Goal: Task Accomplishment & Management: Manage account settings

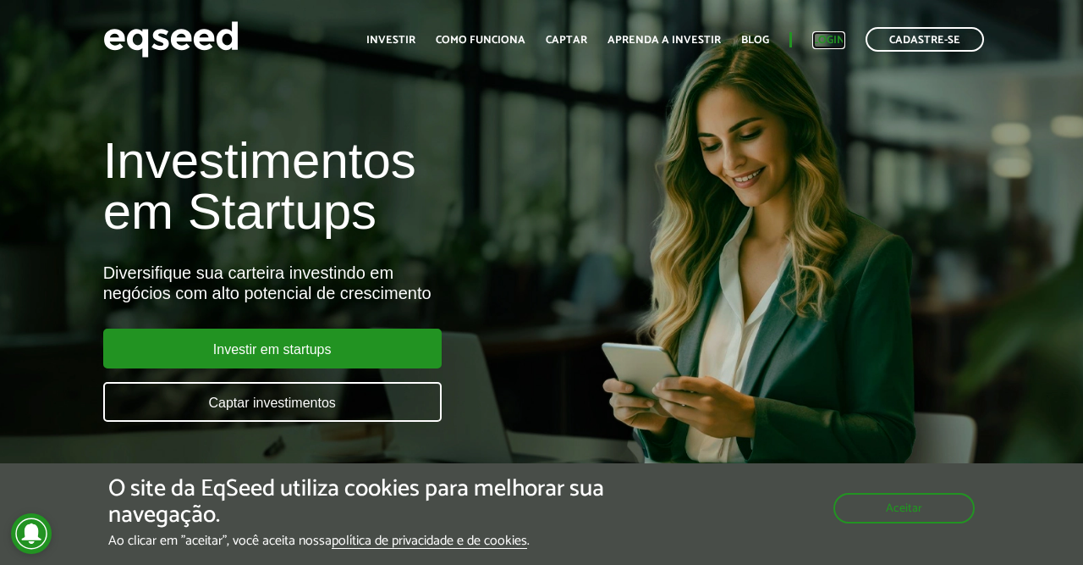
click at [830, 39] on link "Login" at bounding box center [829, 40] width 33 height 11
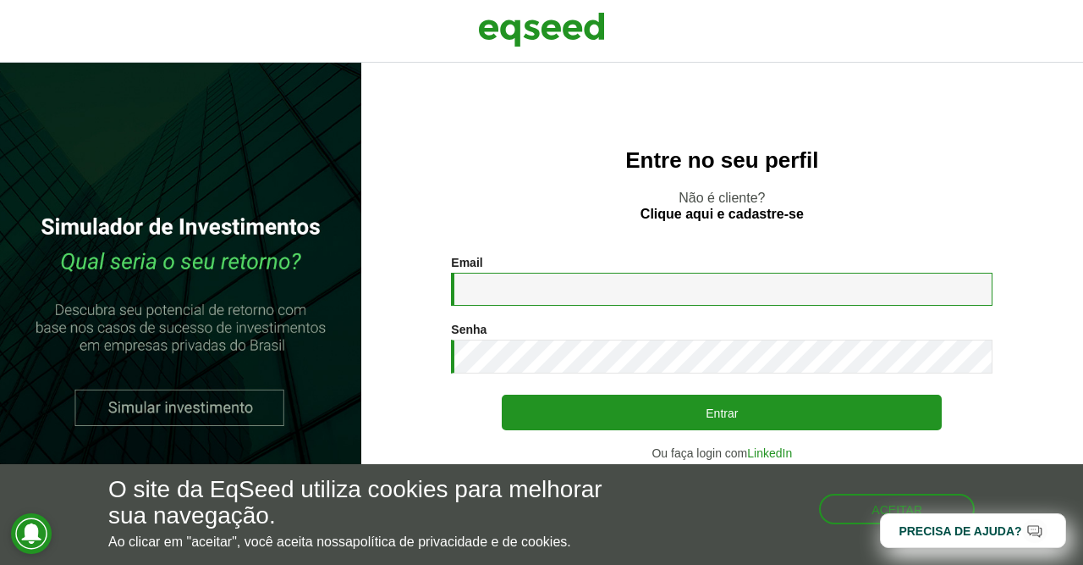
click at [593, 278] on input "Email *" at bounding box center [722, 289] width 542 height 33
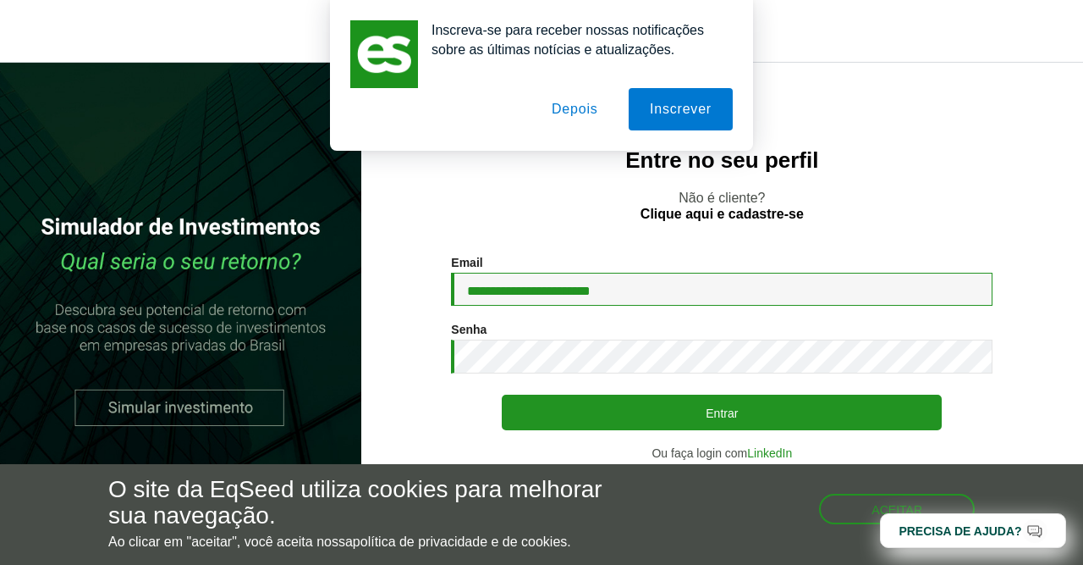
type input "**********"
click at [593, 114] on button "Depois" at bounding box center [575, 109] width 89 height 42
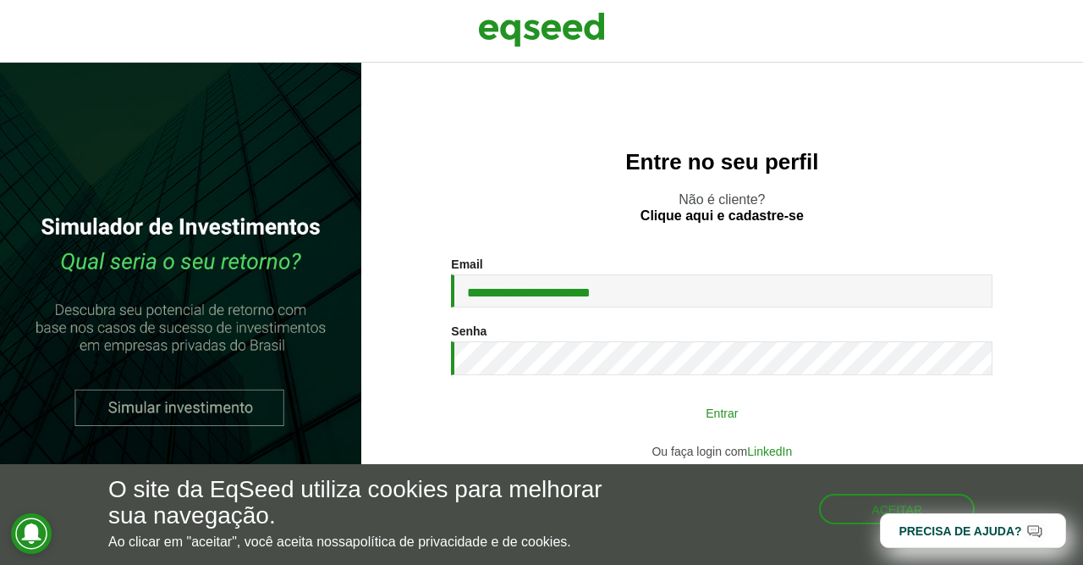
click at [705, 407] on button "Entrar" at bounding box center [722, 412] width 440 height 32
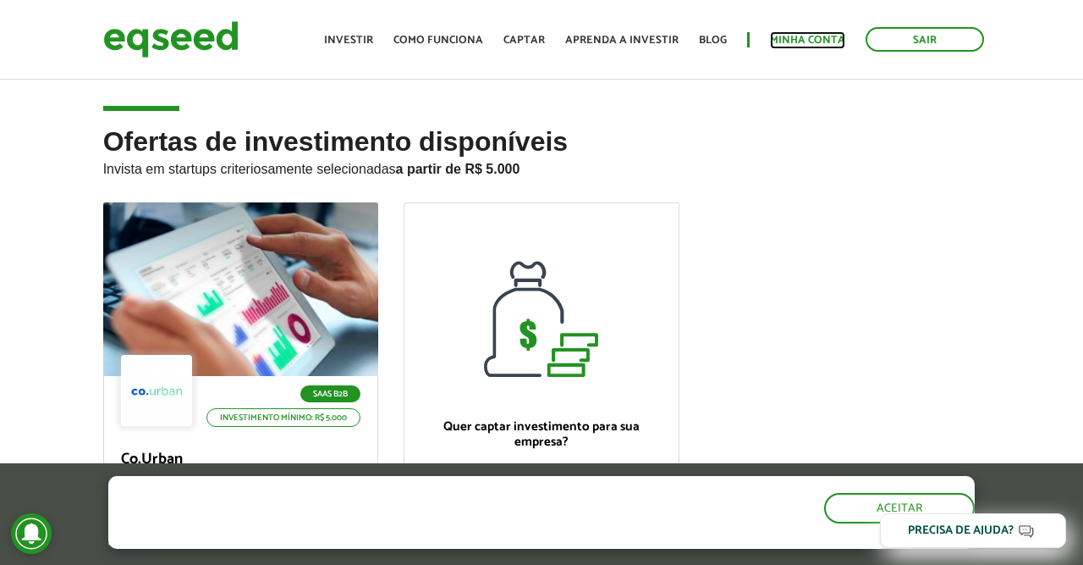
click at [806, 46] on link "Minha conta" at bounding box center [807, 40] width 75 height 11
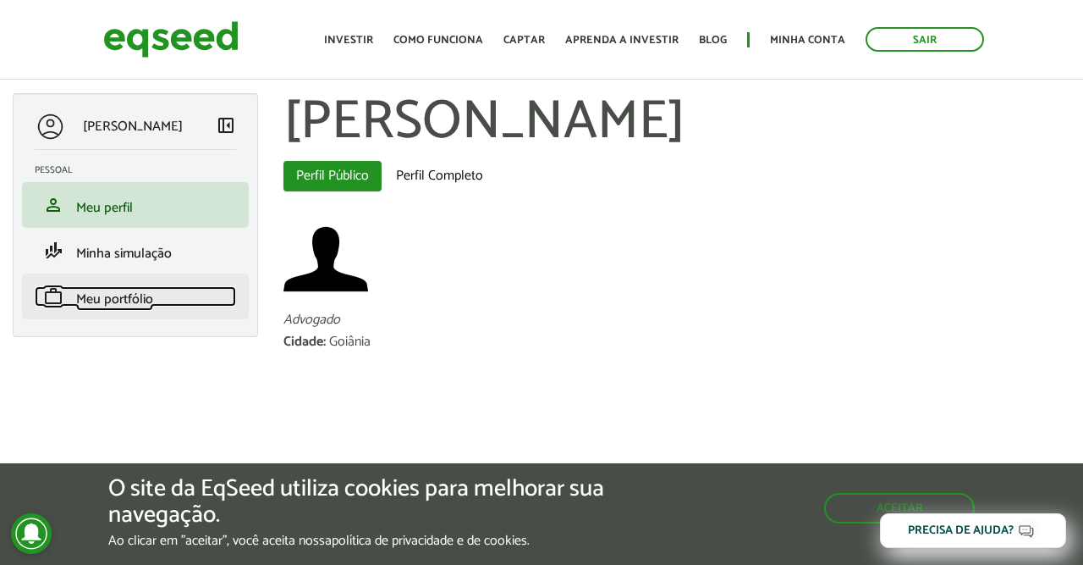
click at [133, 305] on span "Meu portfólio" at bounding box center [114, 299] width 77 height 23
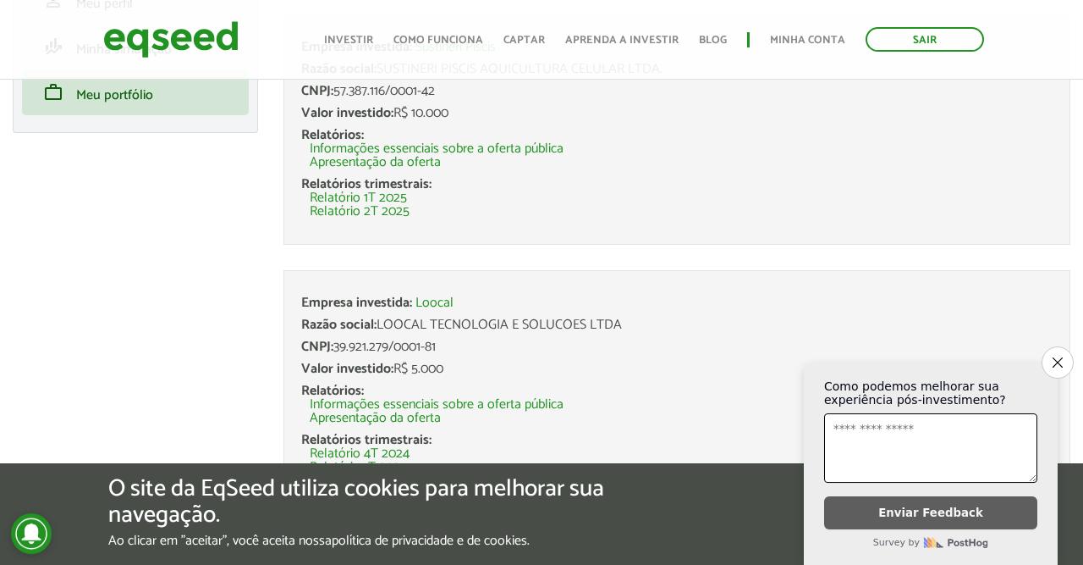
scroll to position [211, 0]
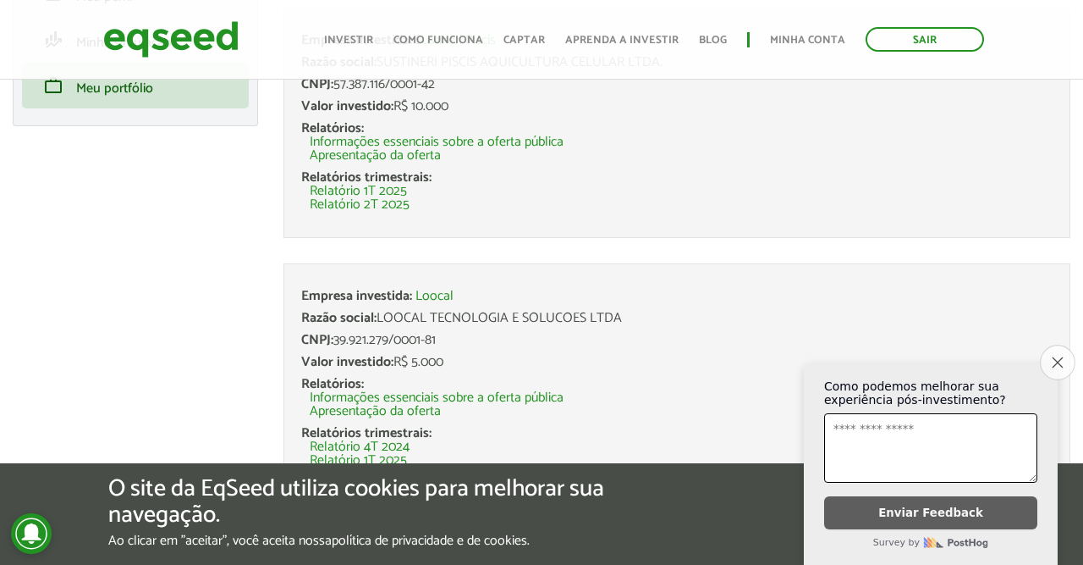
click at [1057, 356] on icon "Close survey" at bounding box center [1057, 361] width 11 height 11
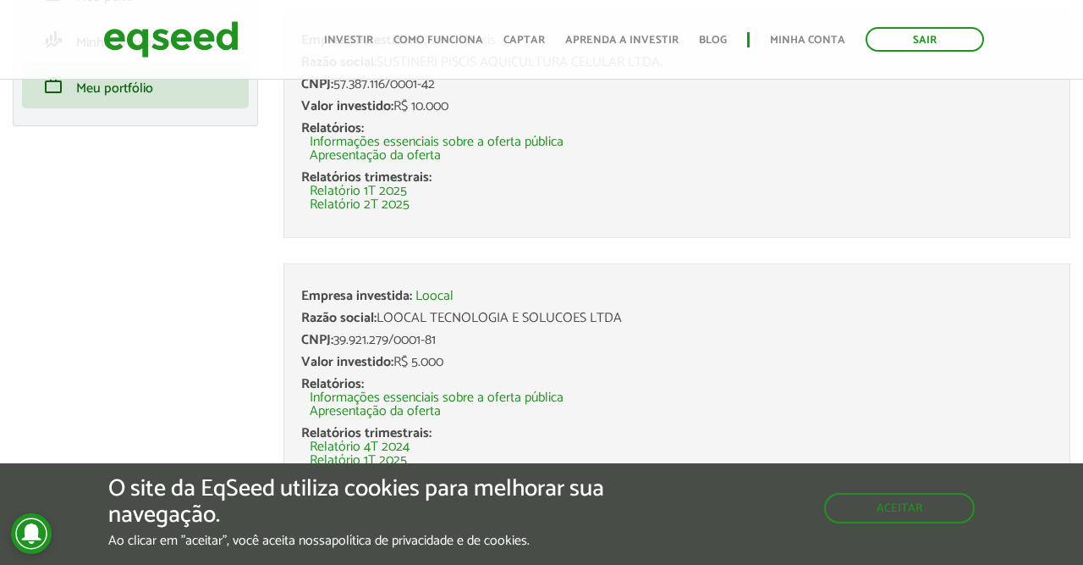
click at [849, 170] on li "Empresa investida: Sustineri Piscis Razão social: SUSTINERI PISCIS AQUICULTURA …" at bounding box center [677, 123] width 787 height 230
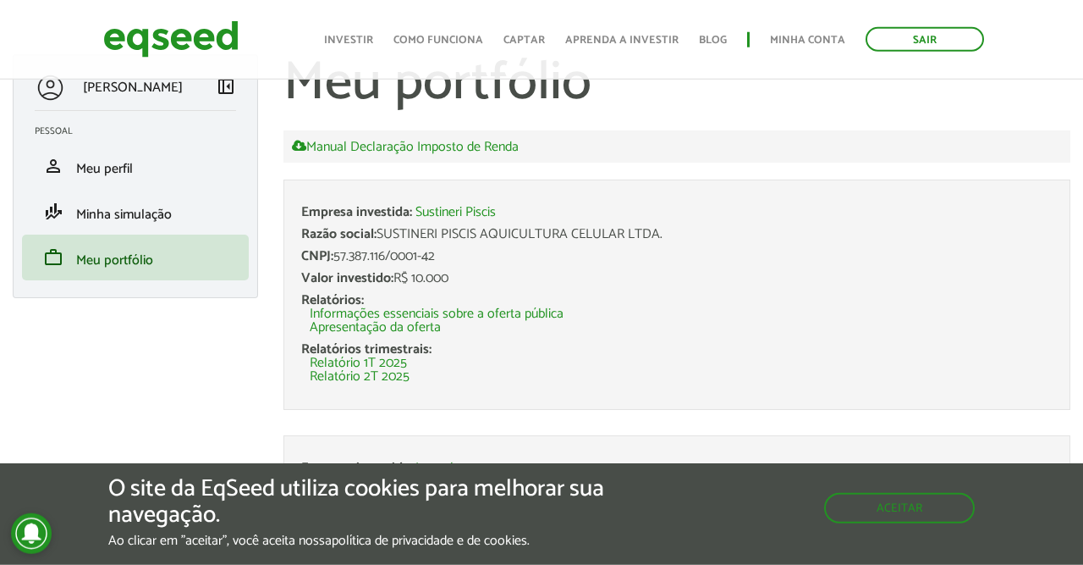
scroll to position [35, 0]
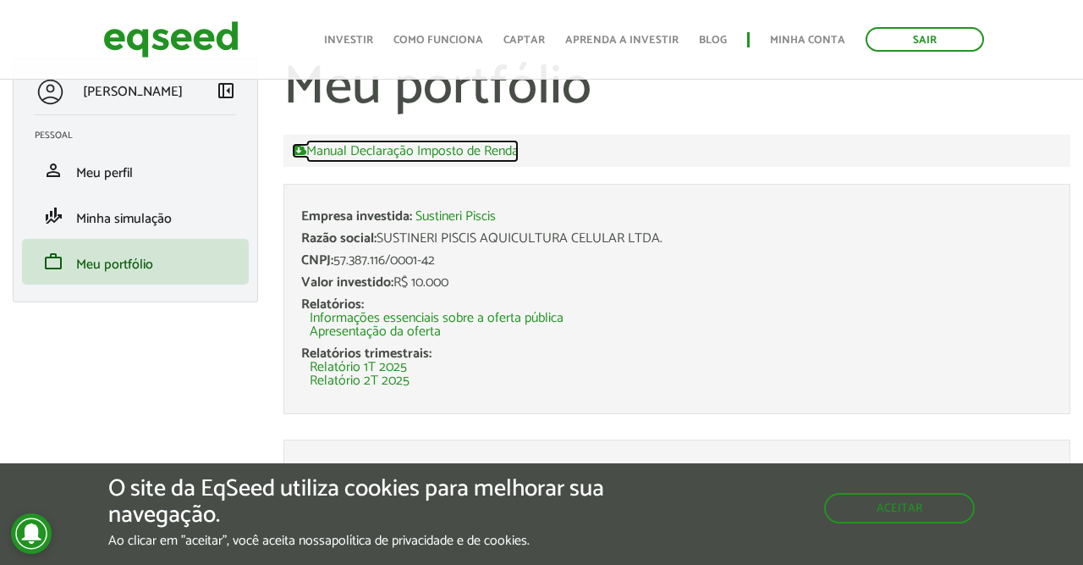
click at [458, 152] on link "Manual Declaração Imposto de Renda" at bounding box center [405, 150] width 227 height 15
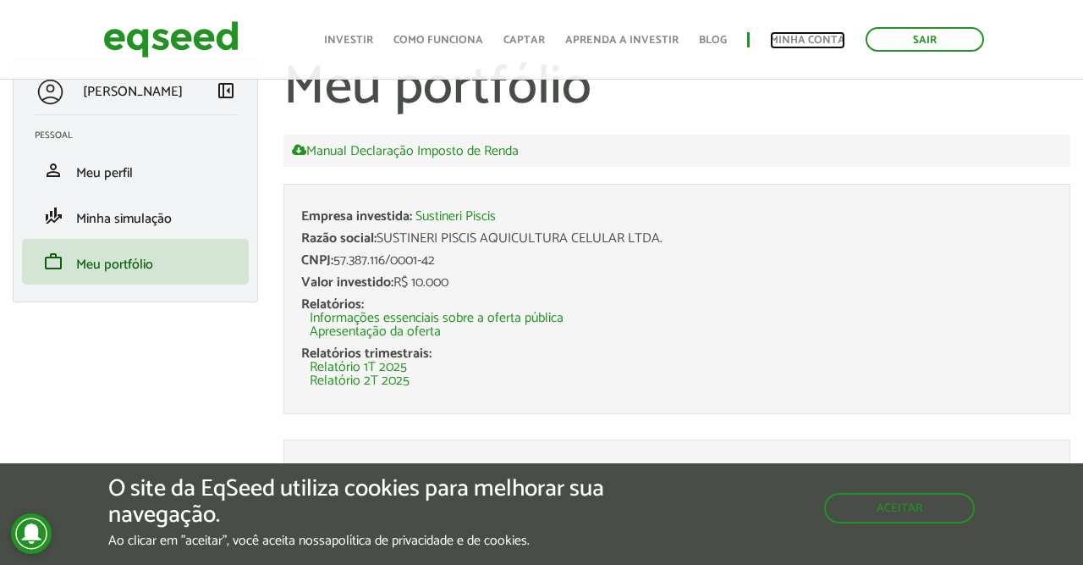
click at [824, 40] on link "Minha conta" at bounding box center [807, 40] width 75 height 11
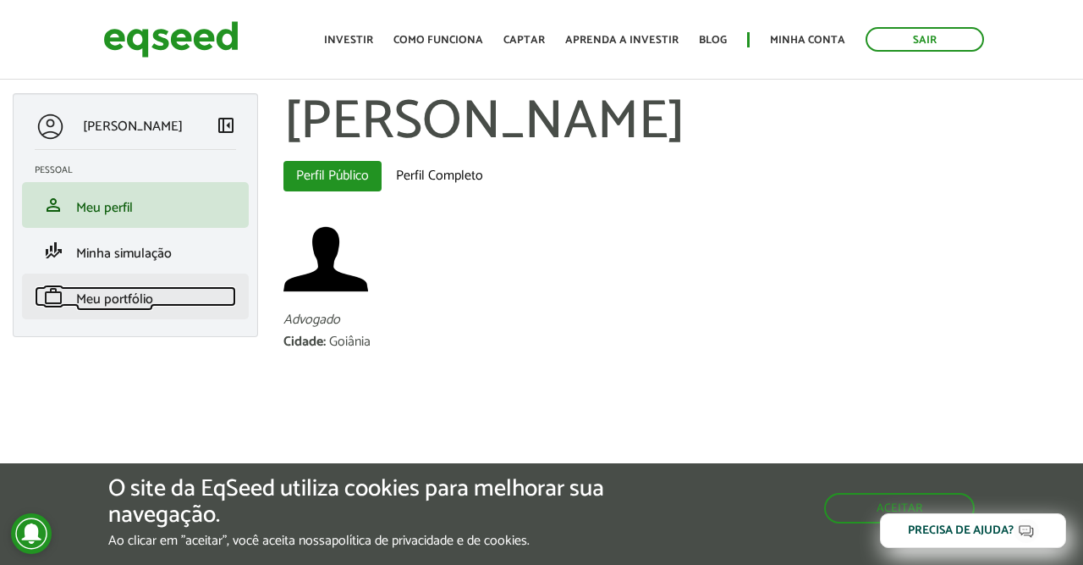
click at [140, 294] on span "Meu portfólio" at bounding box center [114, 299] width 77 height 23
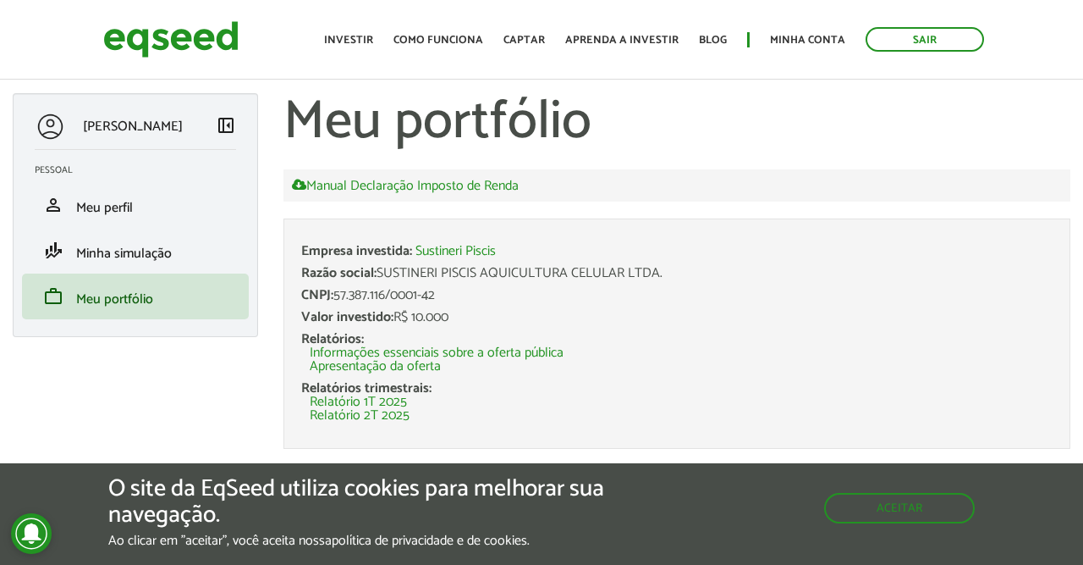
click at [776, 292] on div "CNPJ: 57.387.116/0001-42" at bounding box center [677, 296] width 752 height 14
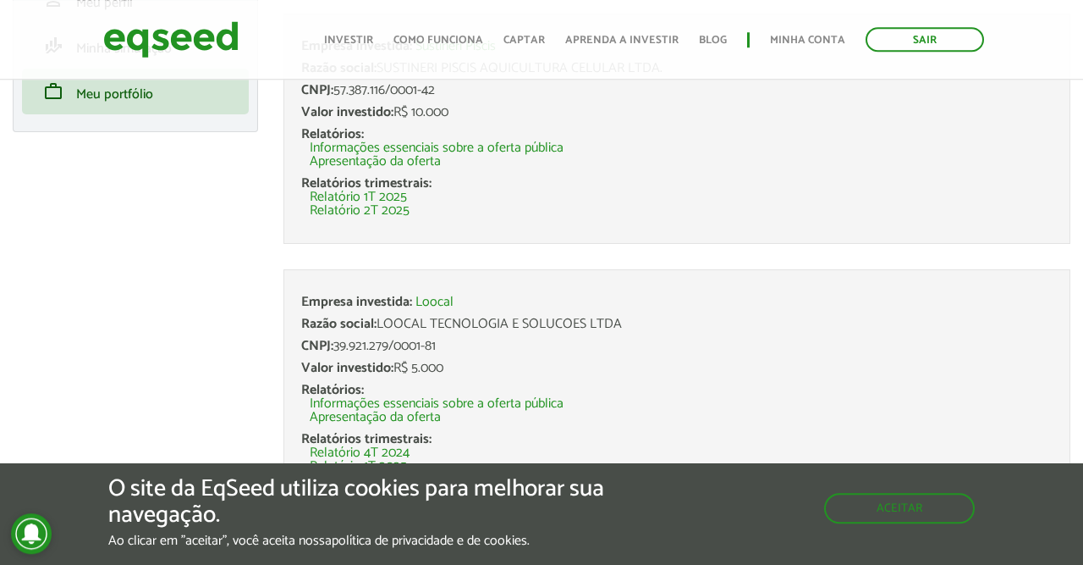
scroll to position [211, 0]
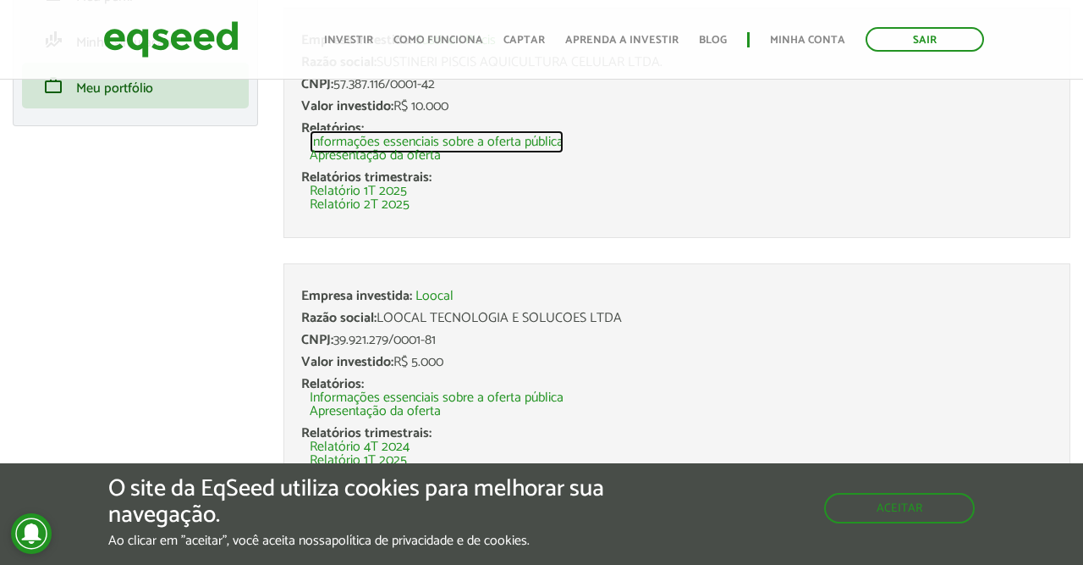
click at [487, 141] on link "Informações essenciais sobre a oferta pública" at bounding box center [437, 142] width 254 height 14
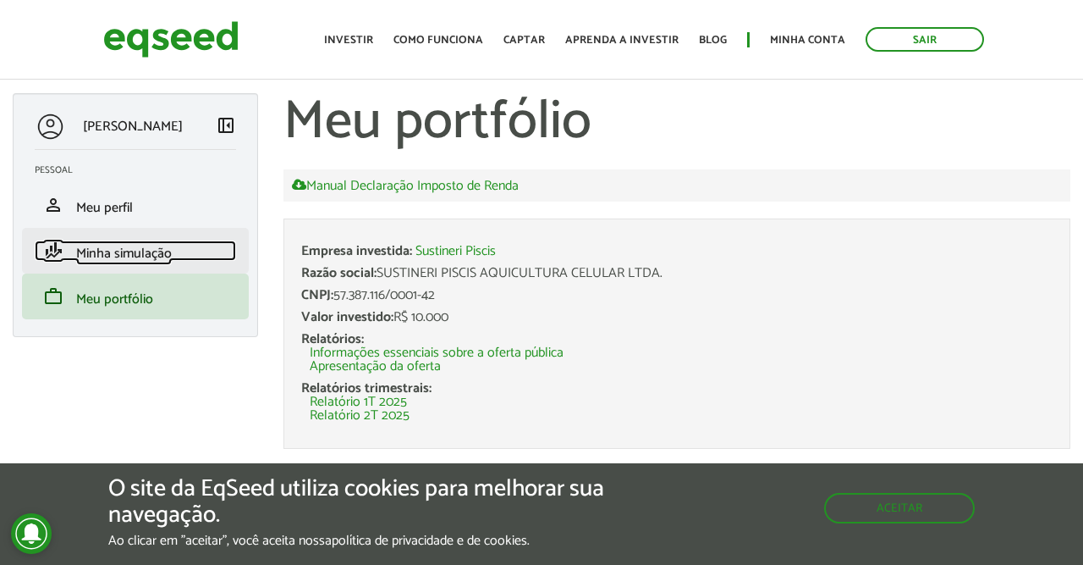
click at [138, 253] on span "Minha simulação" at bounding box center [124, 253] width 96 height 23
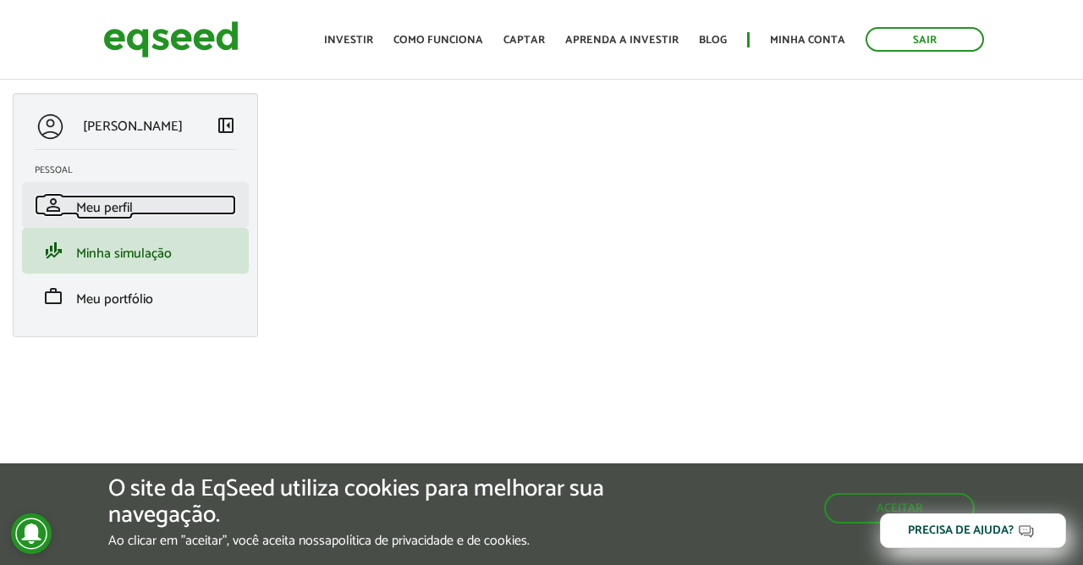
click at [130, 205] on span "Meu perfil" at bounding box center [104, 207] width 57 height 23
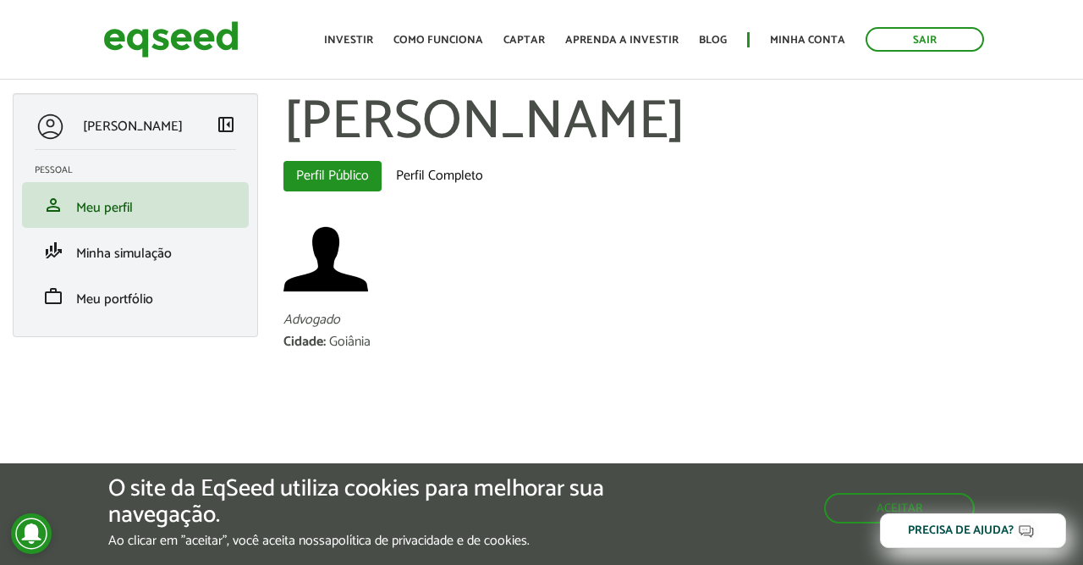
click at [226, 130] on span "left_panel_close" at bounding box center [226, 124] width 20 height 20
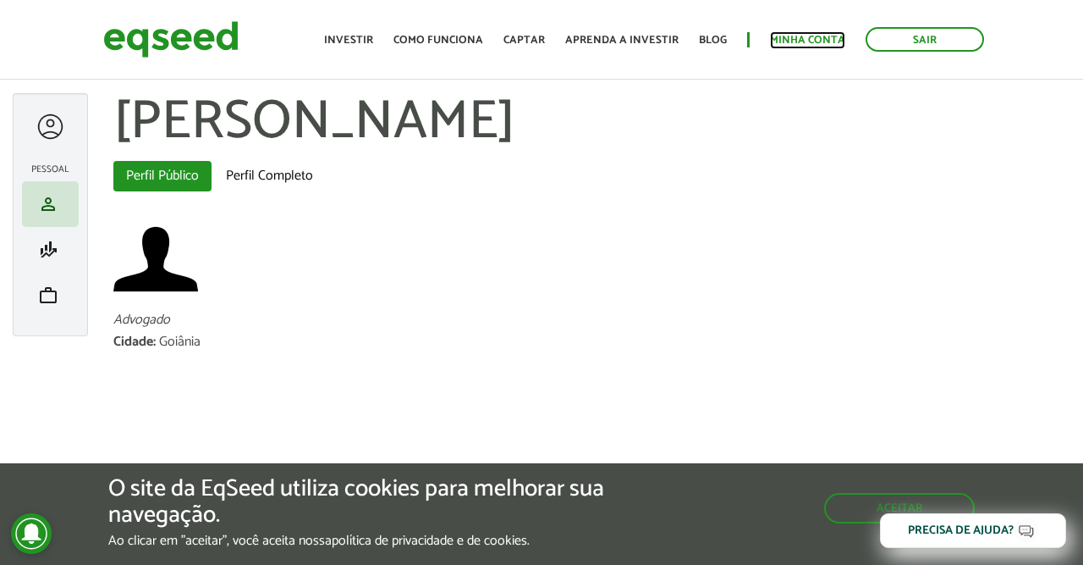
click at [806, 40] on link "Minha conta" at bounding box center [807, 40] width 75 height 11
click at [53, 243] on span "finance_mode" at bounding box center [48, 250] width 20 height 20
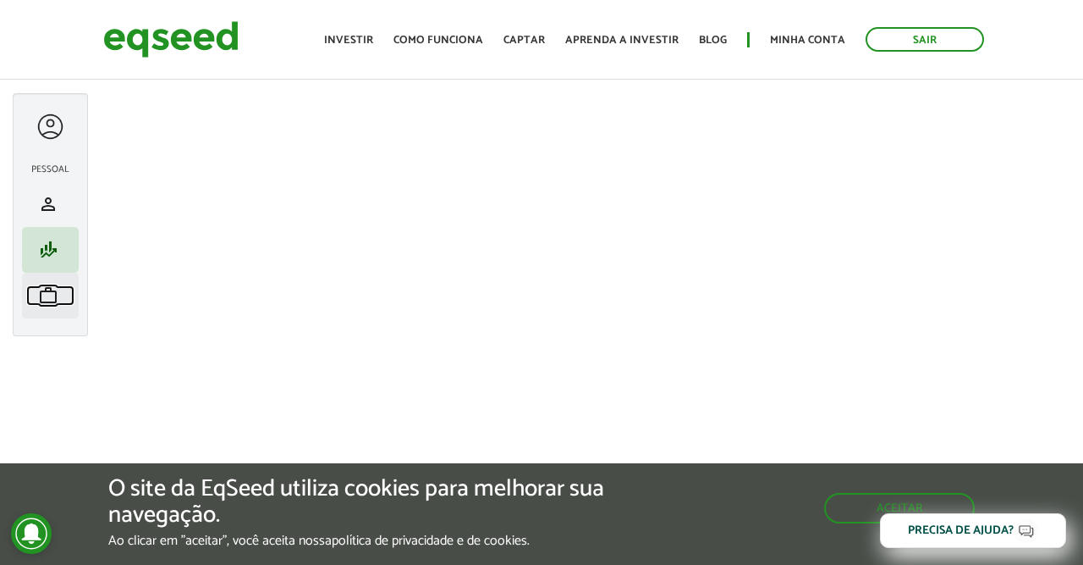
click at [41, 294] on span "work" at bounding box center [48, 295] width 20 height 20
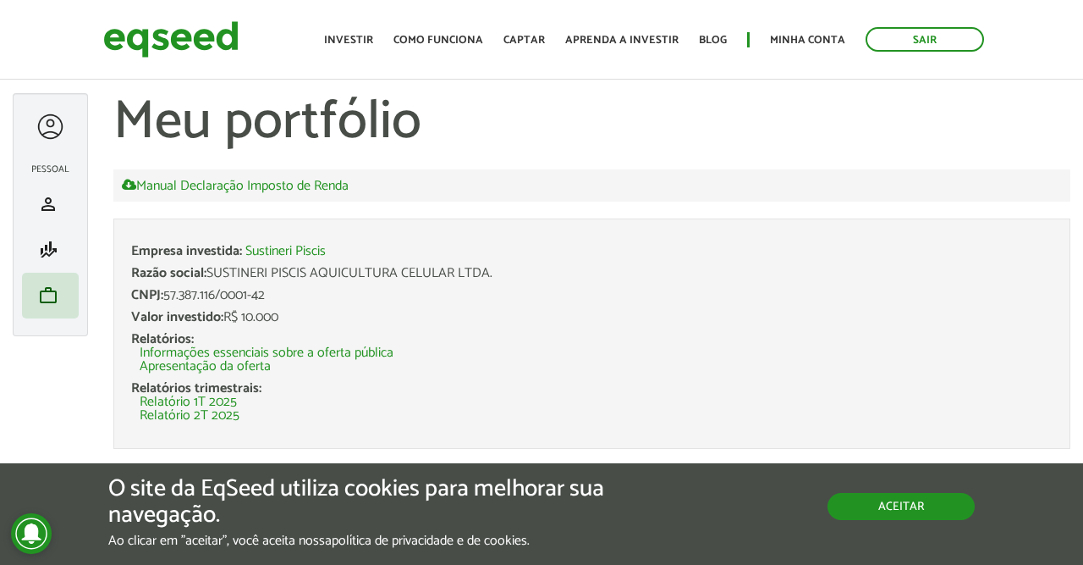
click at [879, 510] on button "Aceitar" at bounding box center [901, 506] width 147 height 27
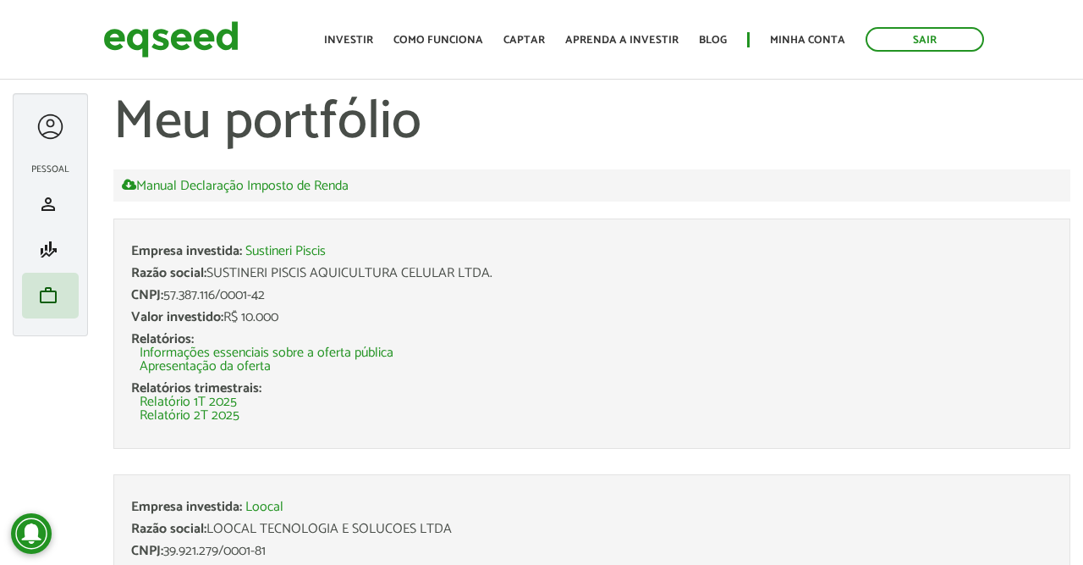
click at [787, 431] on li "Empresa investida: Sustineri Piscis Razão social: SUSTINERI PISCIS AQUICULTURA …" at bounding box center [591, 333] width 957 height 230
click at [373, 35] on link "Investir" at bounding box center [348, 40] width 49 height 11
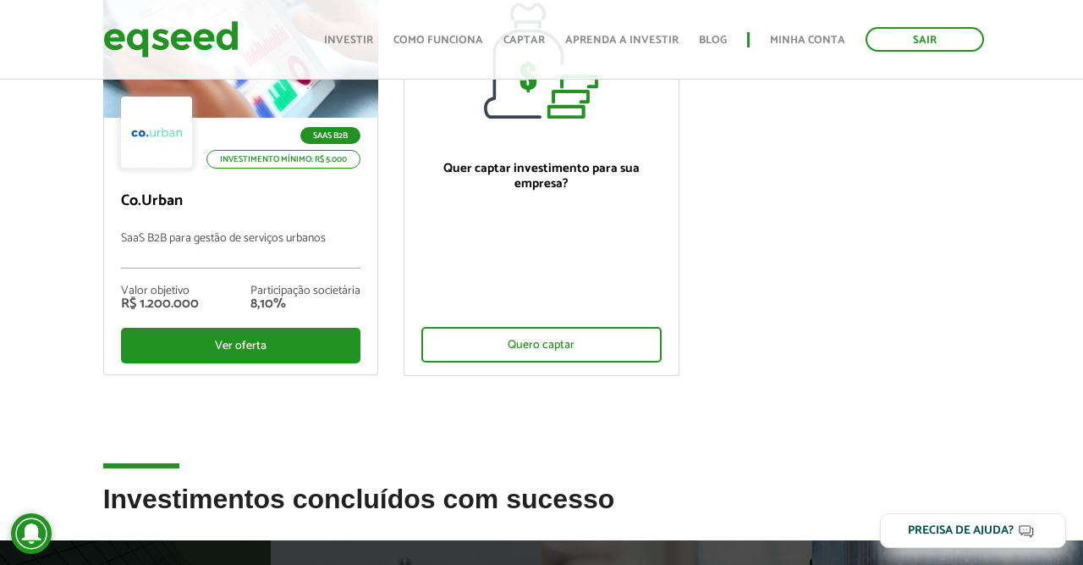
scroll to position [268, 0]
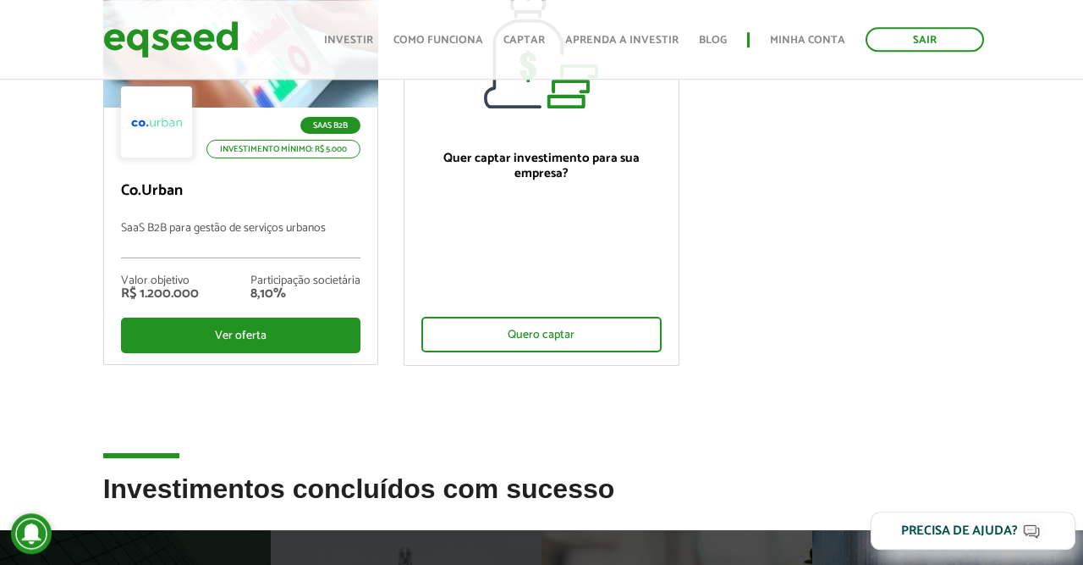
click at [967, 528] on div "Precisa de ajuda?" at bounding box center [959, 530] width 117 height 13
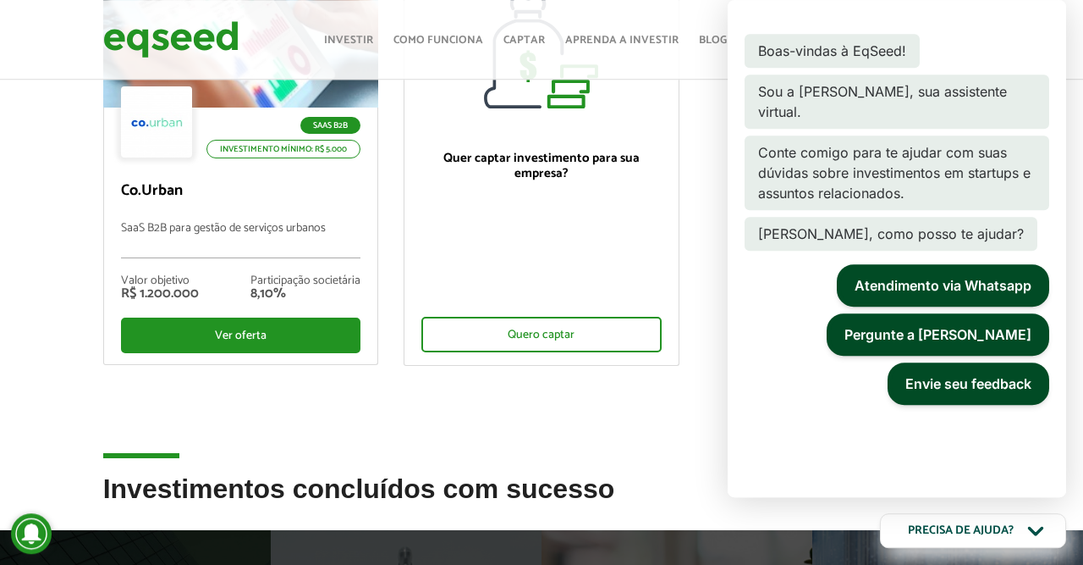
scroll to position [0, 0]
click at [947, 322] on button "Pergunte a Lynn" at bounding box center [938, 334] width 223 height 42
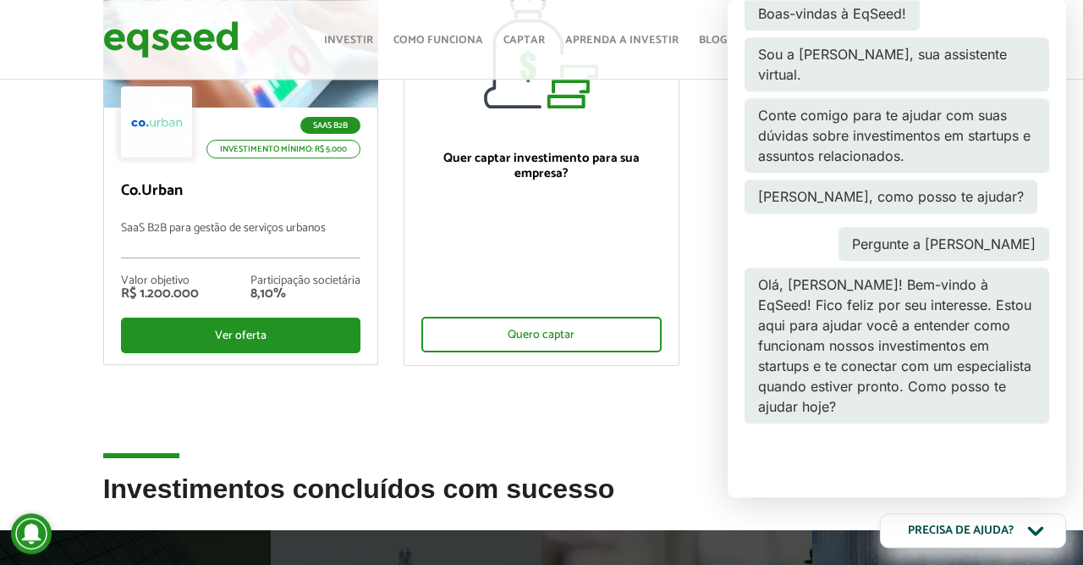
scroll to position [37, 0]
click at [913, 471] on div at bounding box center [897, 525] width 305 height 108
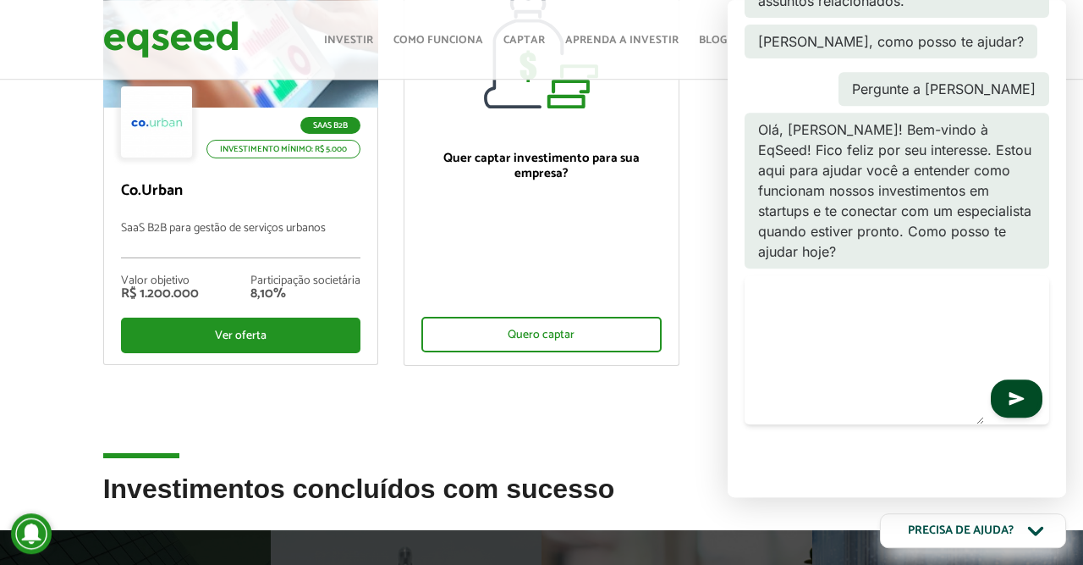
scroll to position [193, 0]
type textarea "**********"
click at [1013, 389] on icon "button" at bounding box center [1017, 397] width 16 height 16
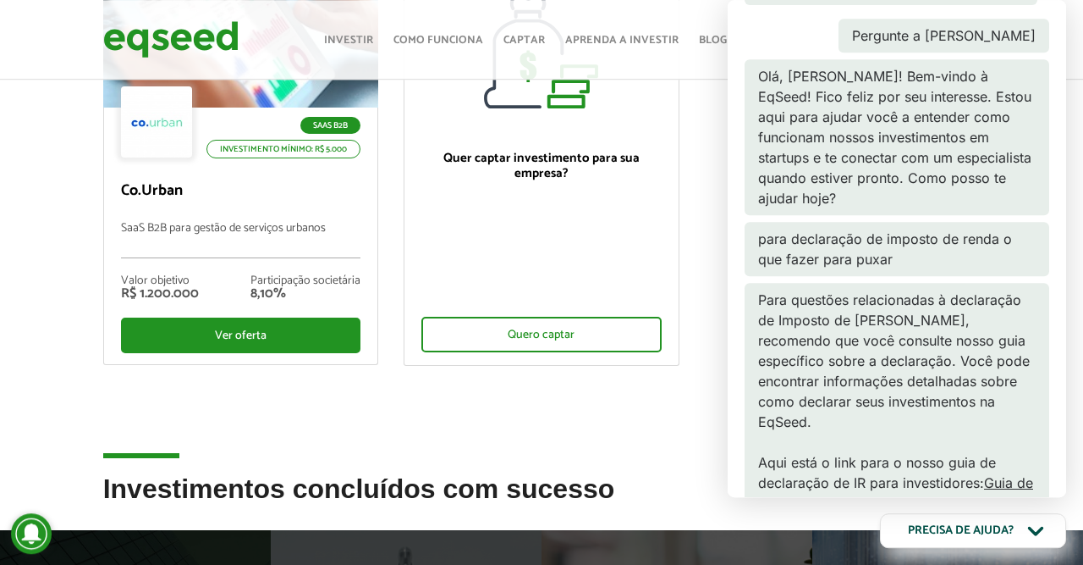
scroll to position [344, 0]
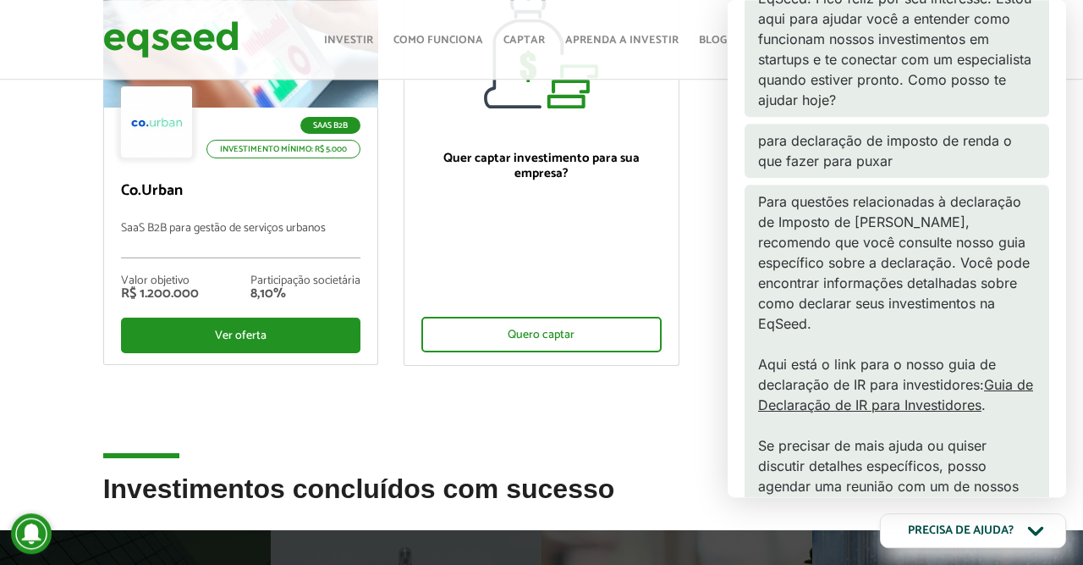
click at [391, 360] on li "SaaS B2B Investimento mínimo: R$ 5.000 Co.Urban SaaS B2B para gestão de serviço…" at bounding box center [241, 151] width 301 height 434
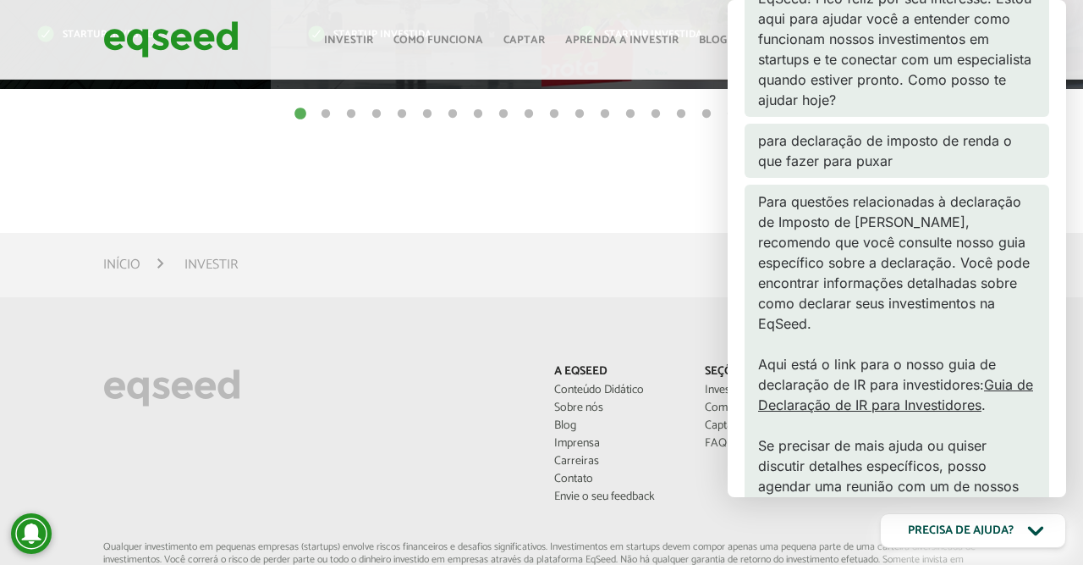
scroll to position [1056, 0]
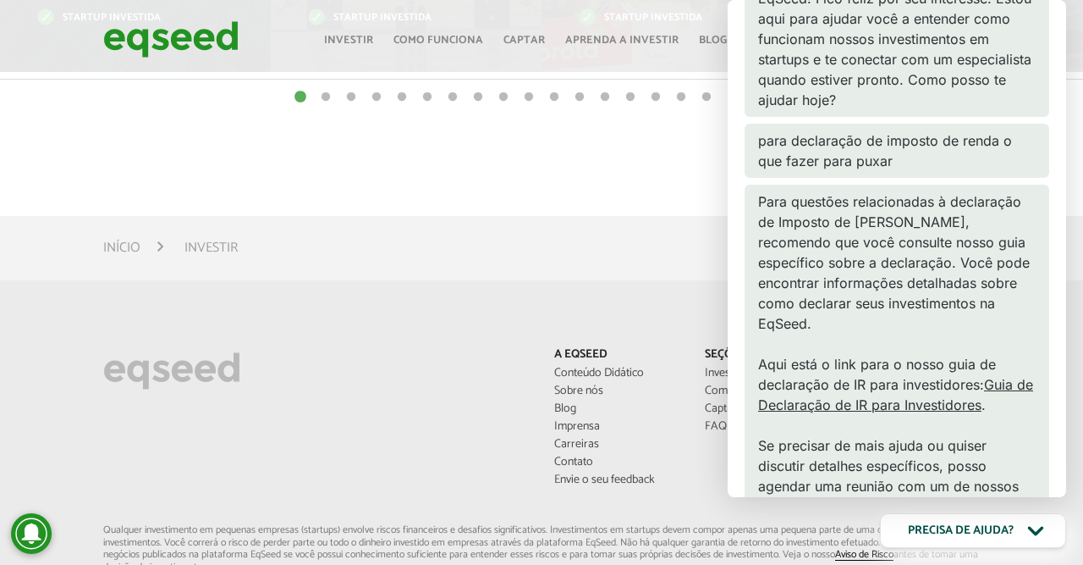
click at [909, 376] on link "Guia de Declaração de IR para Investidores" at bounding box center [895, 394] width 275 height 37
click at [454, 273] on div "Início Investir" at bounding box center [541, 248] width 1083 height 64
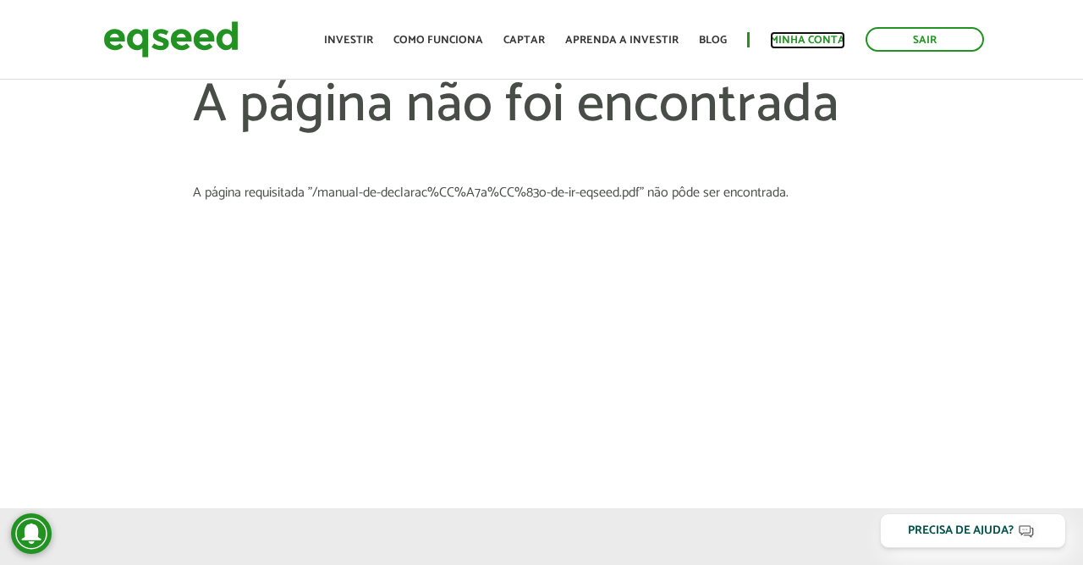
click at [805, 42] on link "Minha conta" at bounding box center [807, 40] width 75 height 11
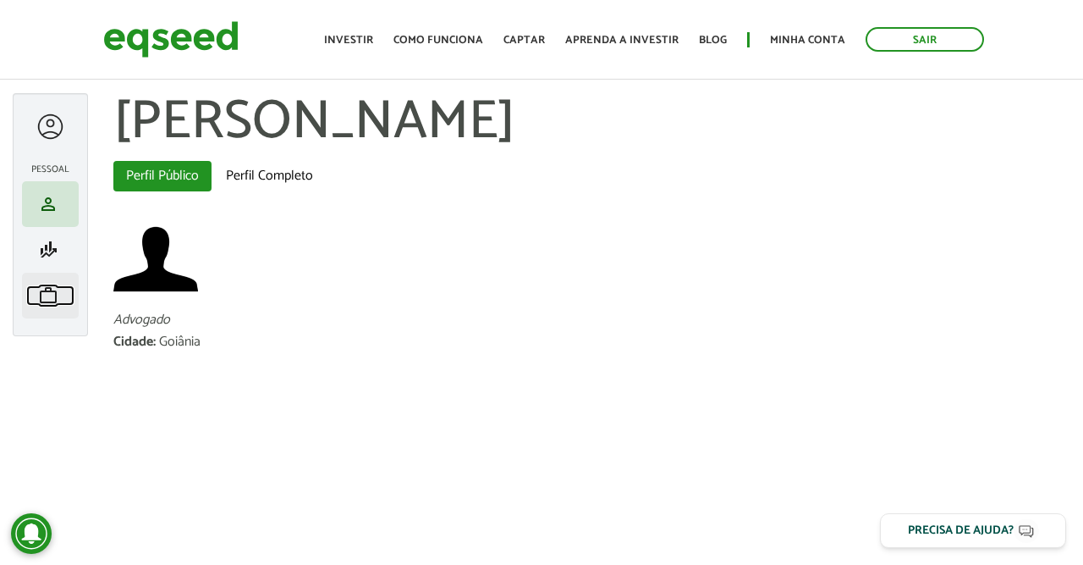
click at [58, 297] on link "work Meu portfólio" at bounding box center [50, 295] width 48 height 20
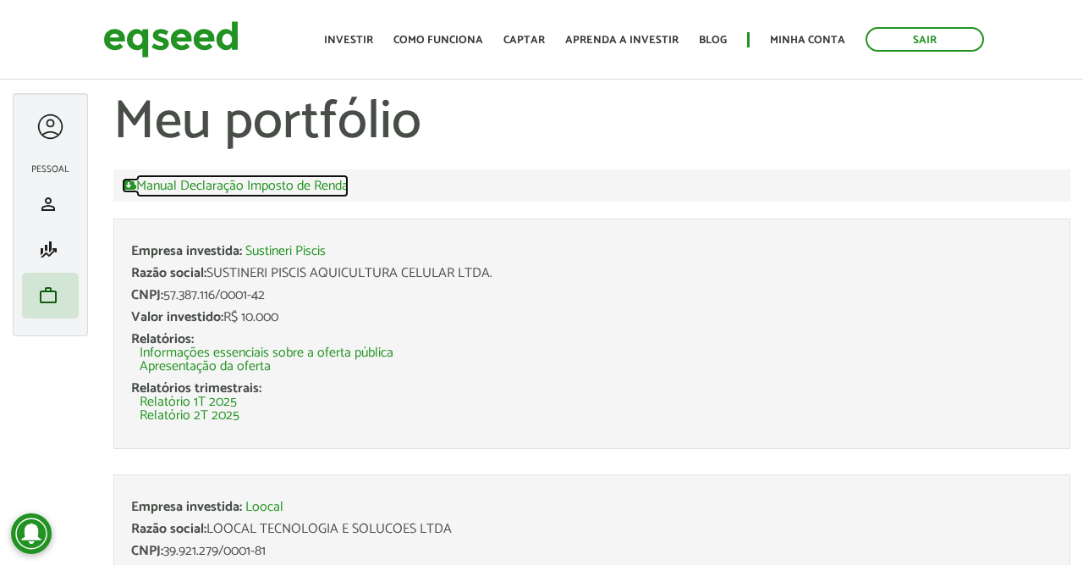
click at [311, 190] on link "Manual Declaração Imposto de Renda" at bounding box center [235, 185] width 227 height 15
click at [548, 198] on div "Manual Declaração Imposto de Renda" at bounding box center [591, 185] width 957 height 32
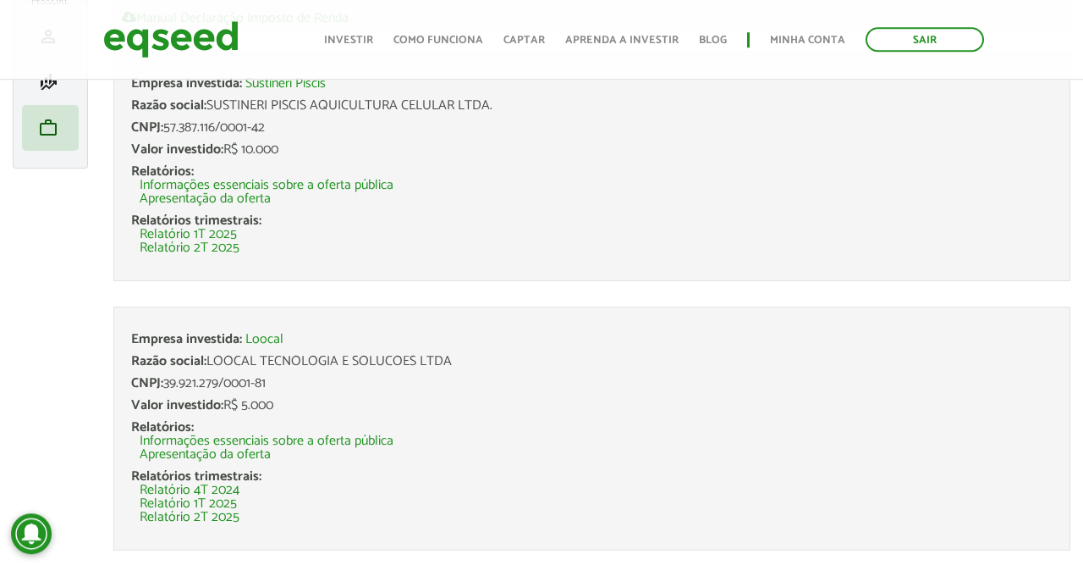
scroll to position [176, 0]
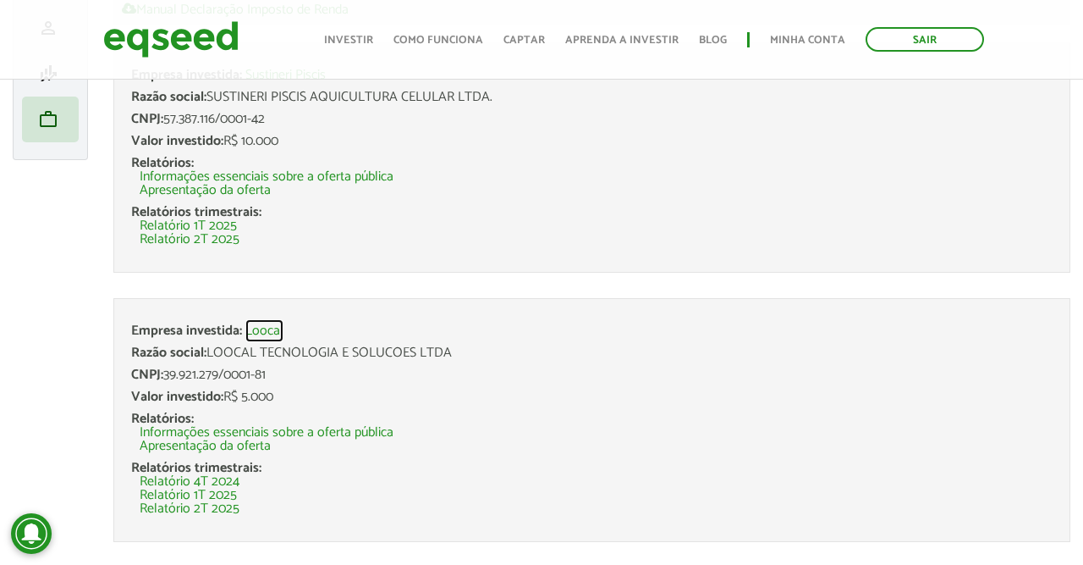
click at [270, 329] on link "Loocal" at bounding box center [264, 331] width 38 height 14
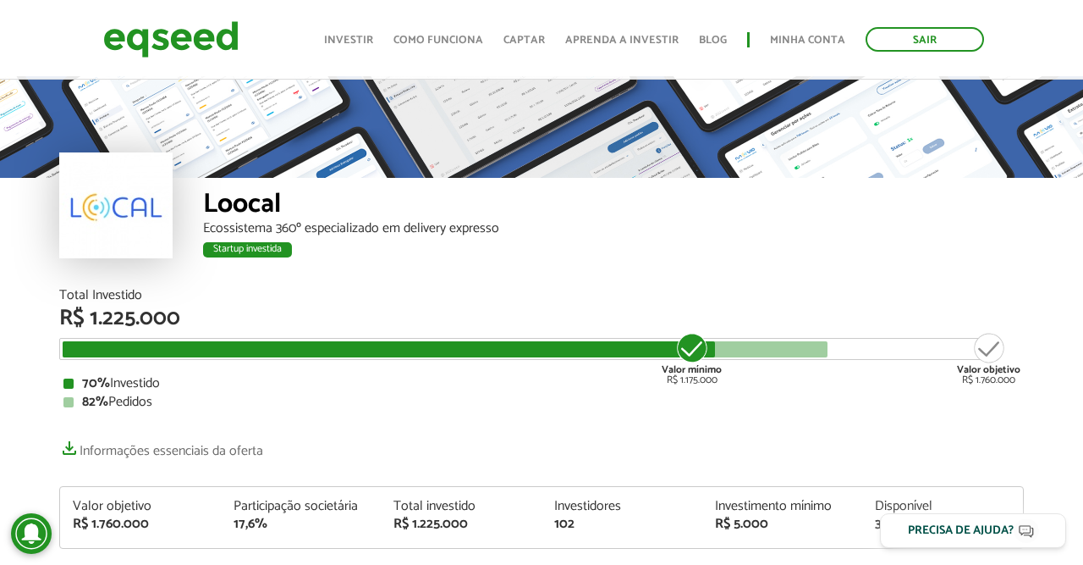
scroll to position [1718, 0]
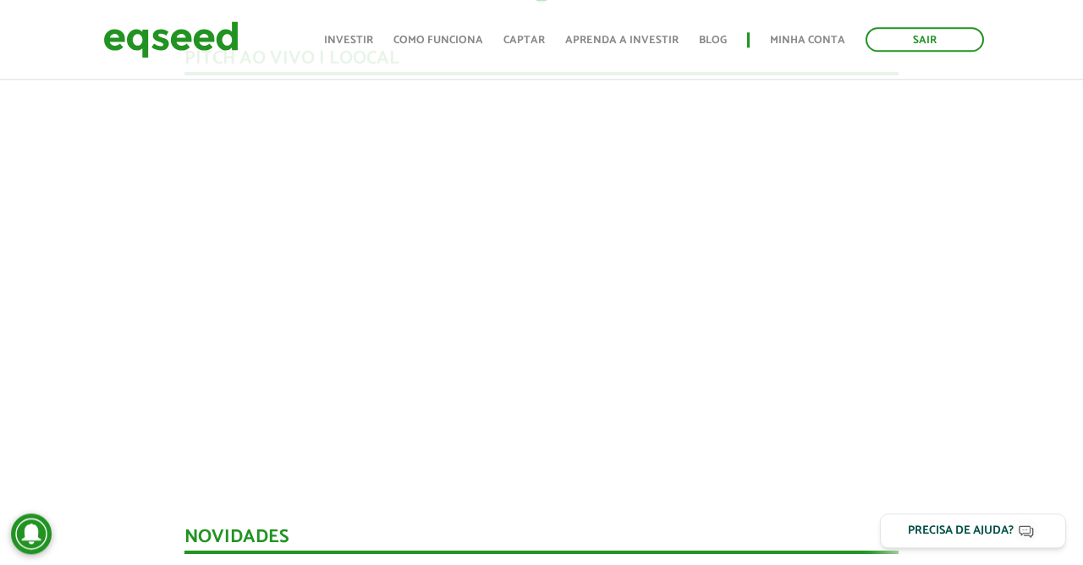
scroll to position [1498, 0]
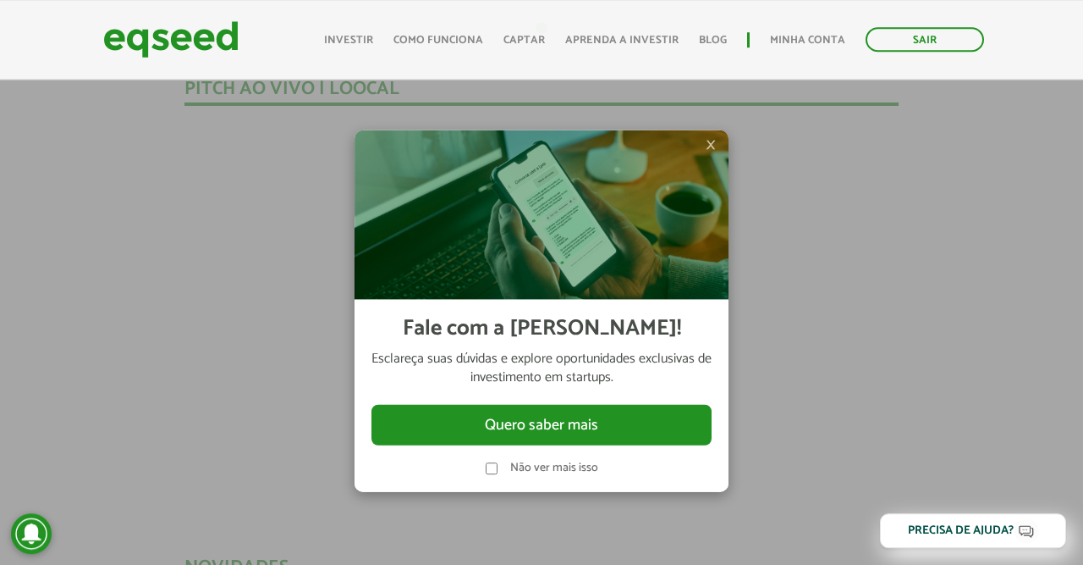
click at [715, 140] on span "×" at bounding box center [711, 145] width 10 height 20
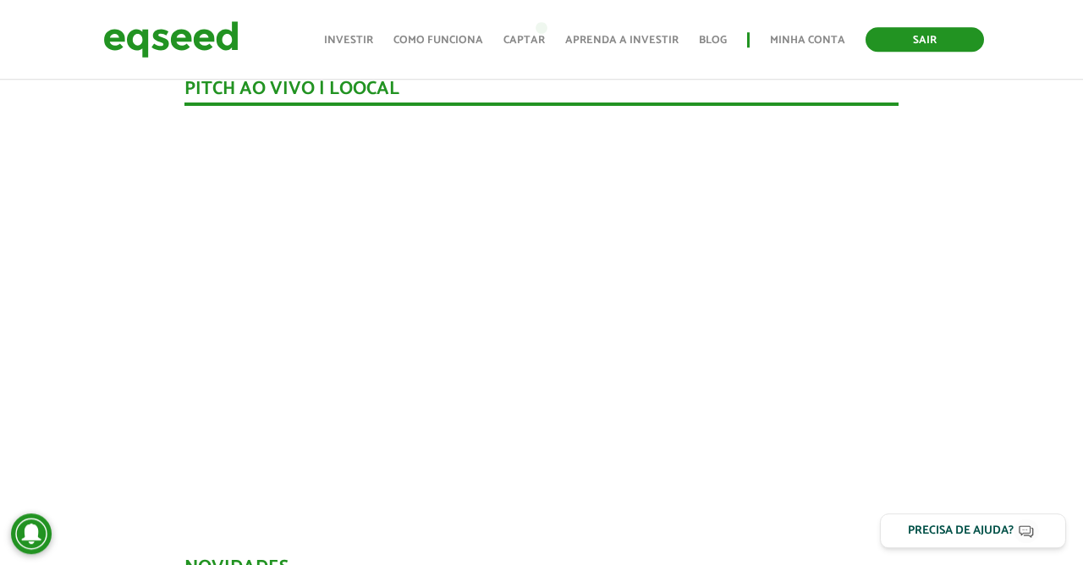
click at [917, 46] on link "Sair" at bounding box center [925, 39] width 119 height 25
